Goal: Task Accomplishment & Management: Use online tool/utility

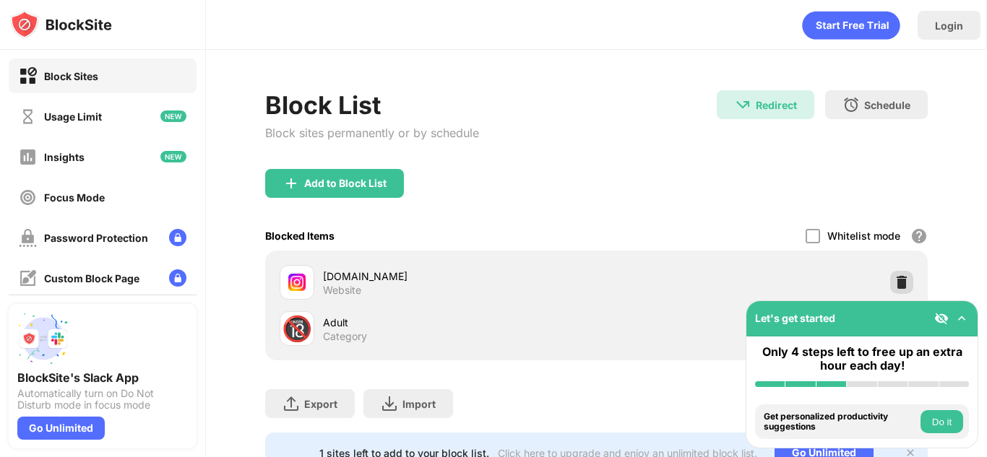
click at [900, 283] on img at bounding box center [902, 282] width 14 height 14
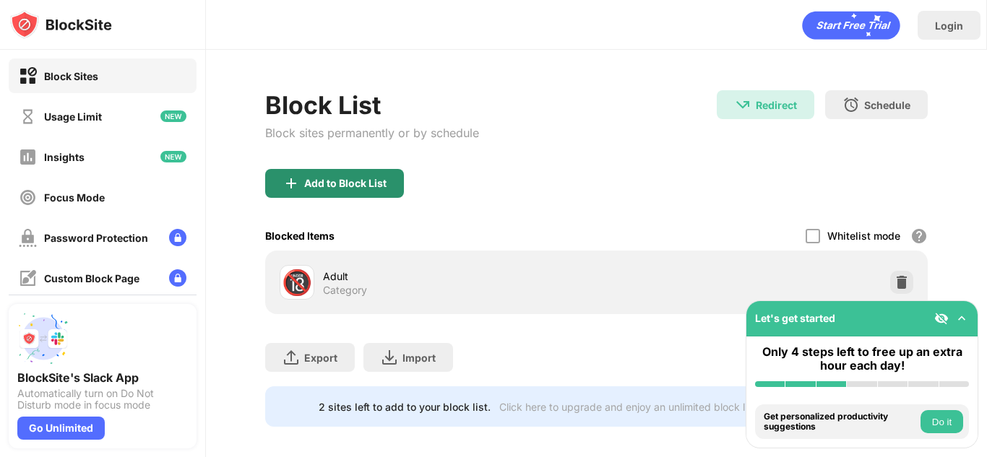
click at [345, 173] on div "Add to Block List" at bounding box center [334, 183] width 139 height 29
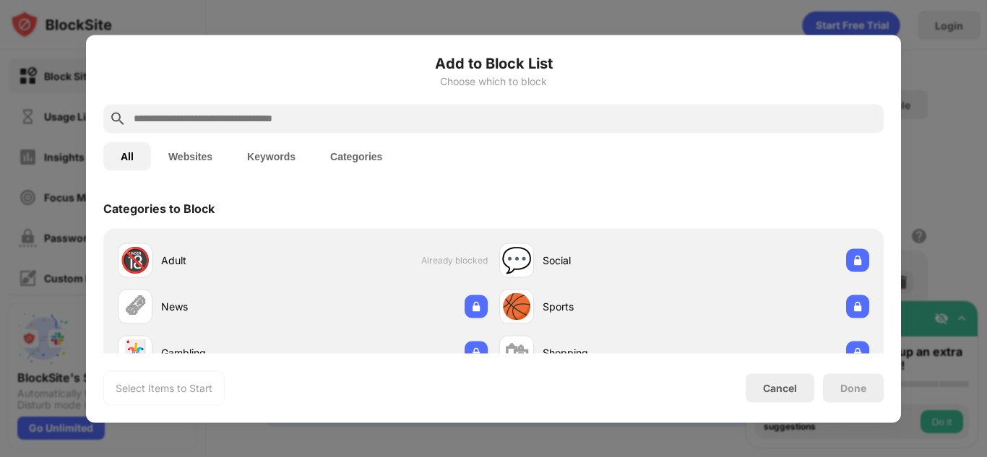
click at [447, 121] on input "text" at bounding box center [505, 118] width 746 height 17
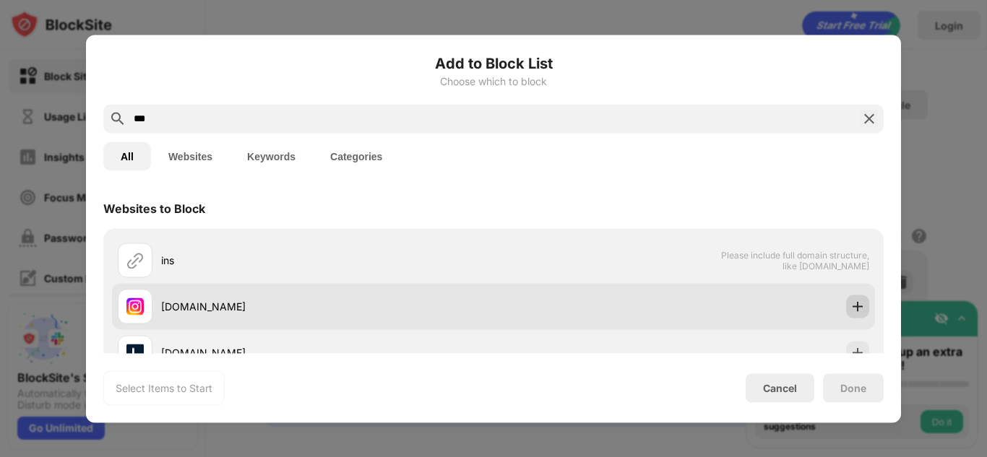
type input "***"
click at [856, 313] on img at bounding box center [857, 306] width 14 height 14
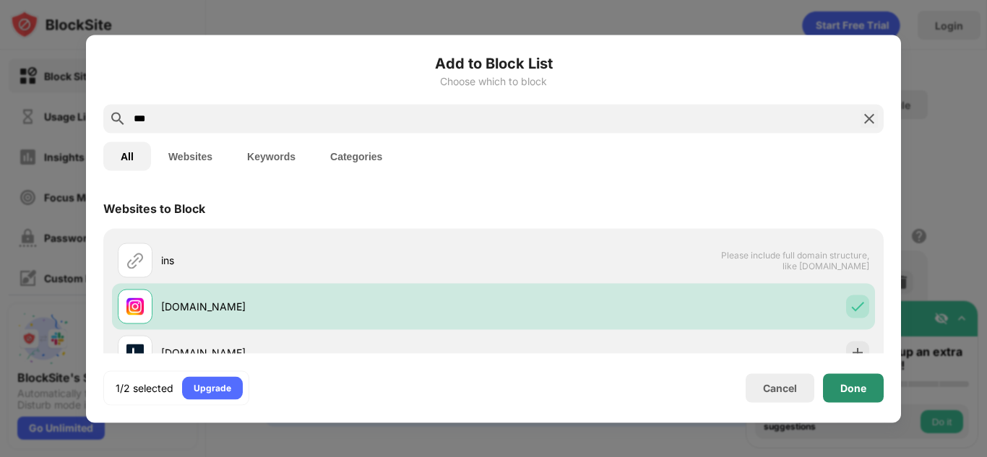
click at [850, 385] on div "Done" at bounding box center [853, 388] width 26 height 12
